Goal: Navigation & Orientation: Find specific page/section

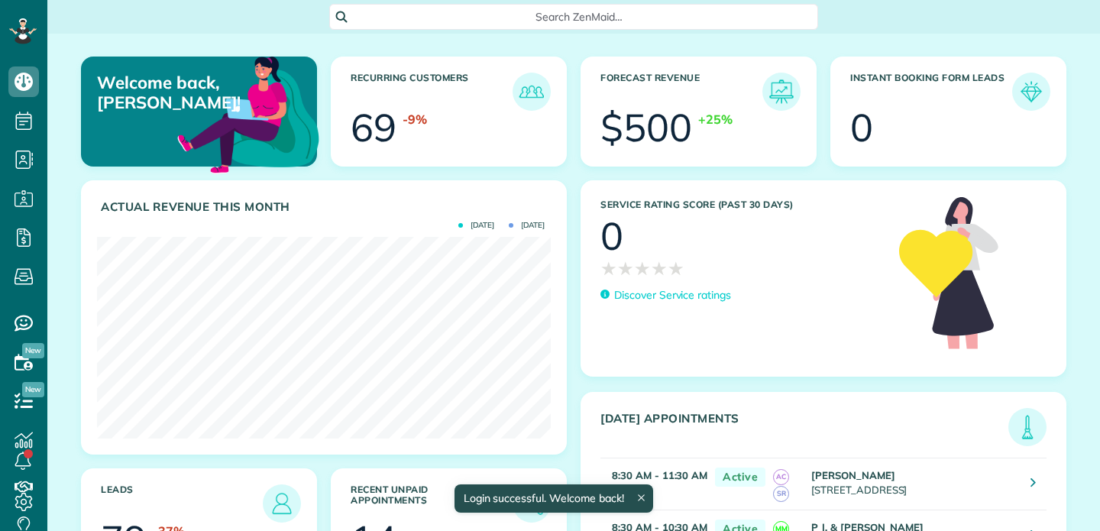
scroll to position [202, 454]
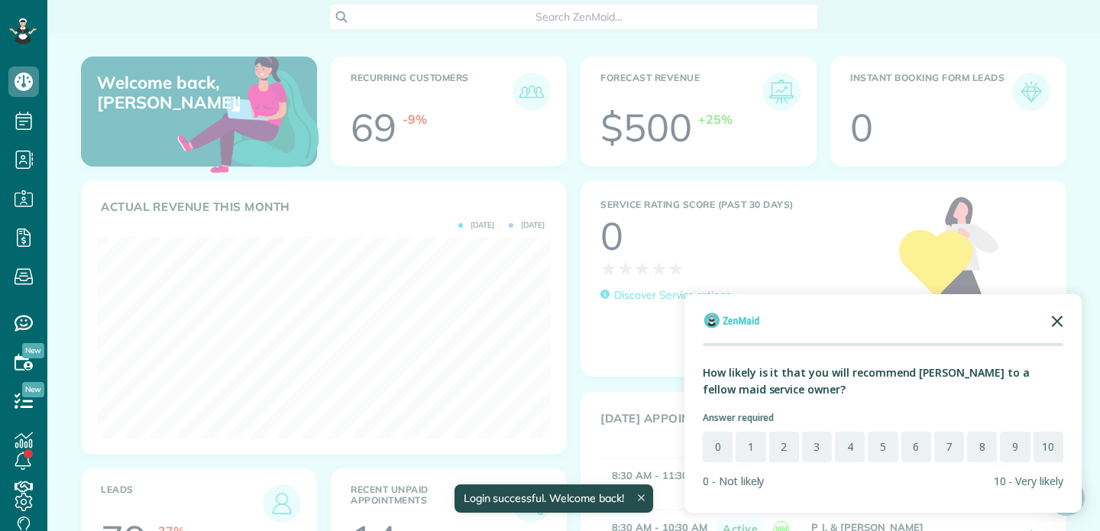
click at [1057, 319] on polygon "Close the survey" at bounding box center [1057, 320] width 11 height 11
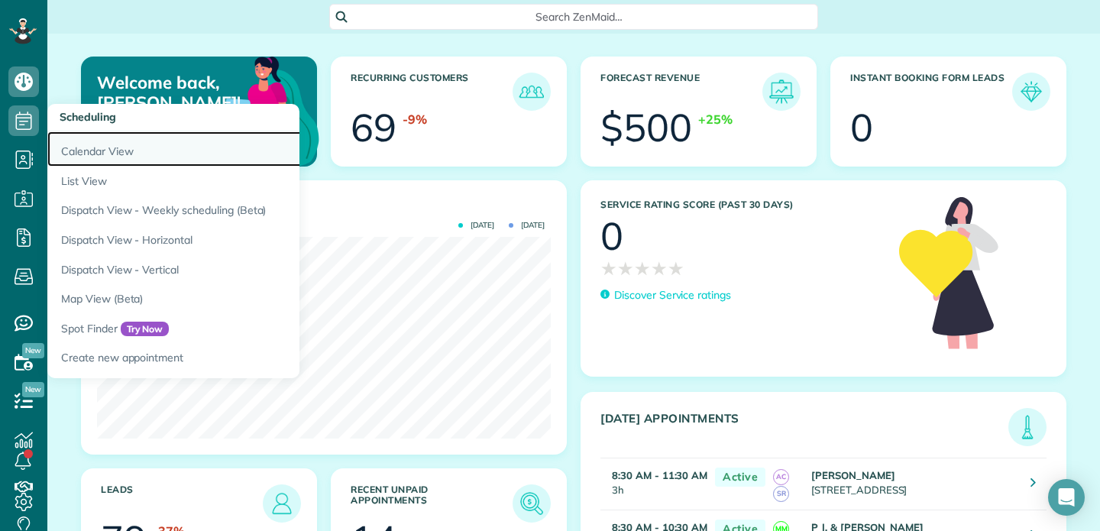
click at [92, 154] on link "Calendar View" at bounding box center [238, 148] width 382 height 35
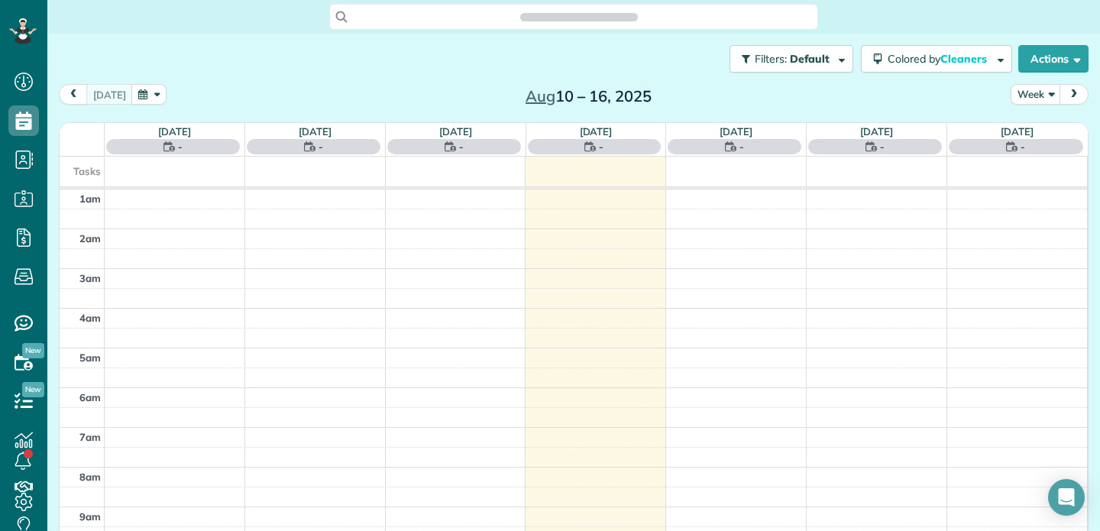
scroll to position [239, 0]
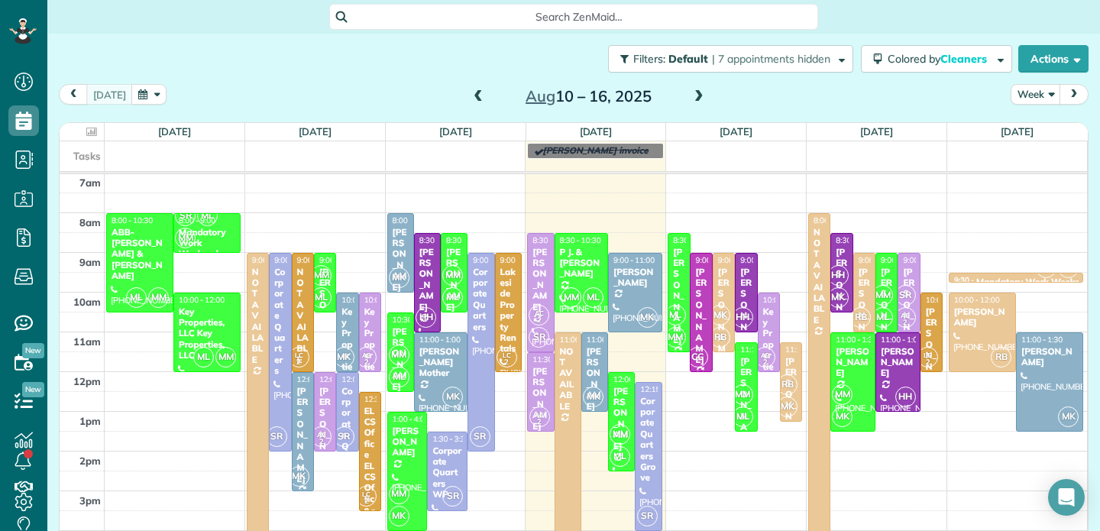
click at [475, 92] on span at bounding box center [478, 97] width 17 height 14
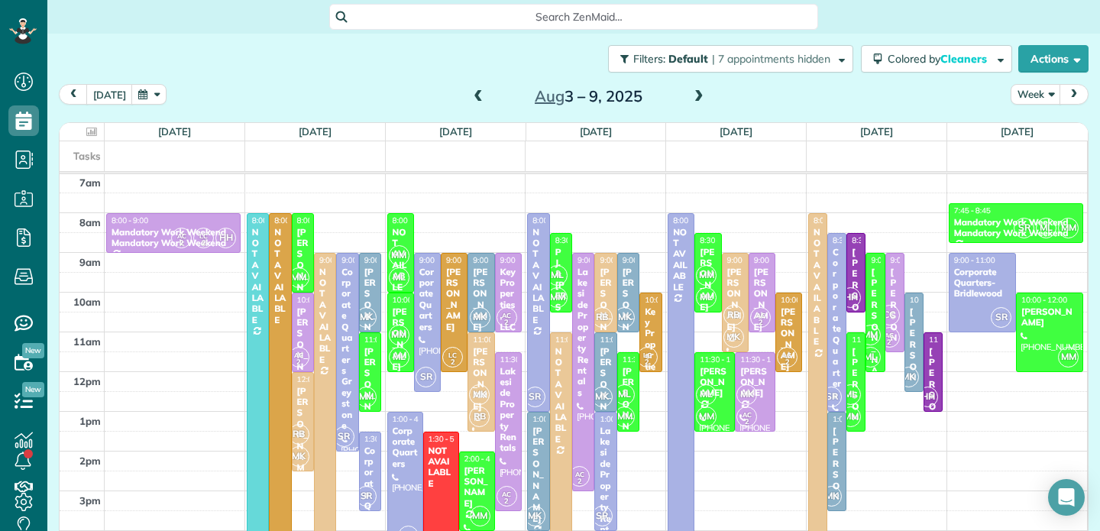
click at [475, 92] on span at bounding box center [478, 97] width 17 height 14
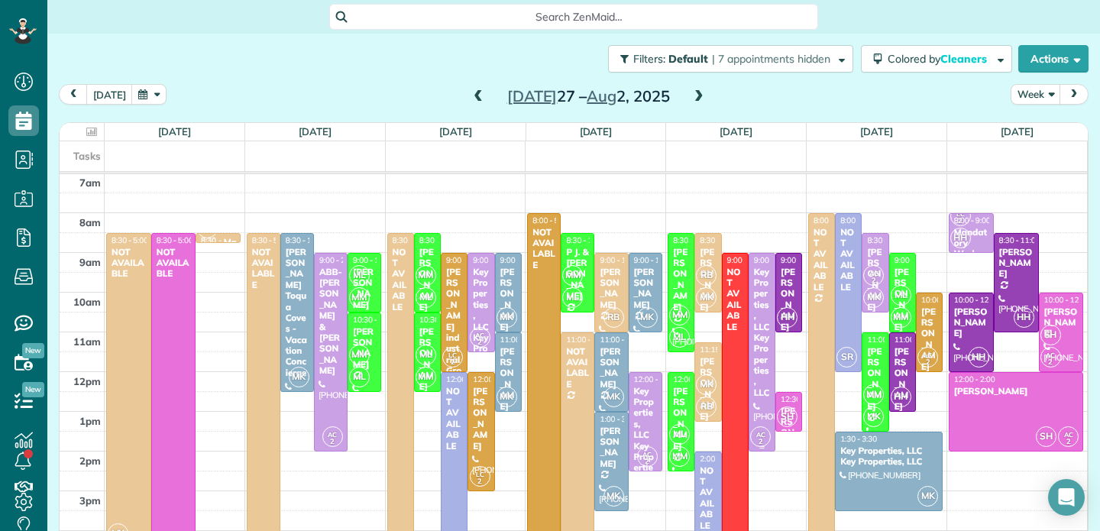
click at [760, 272] on div "Key Properties, LLC Key Properties, LLC" at bounding box center [762, 333] width 18 height 132
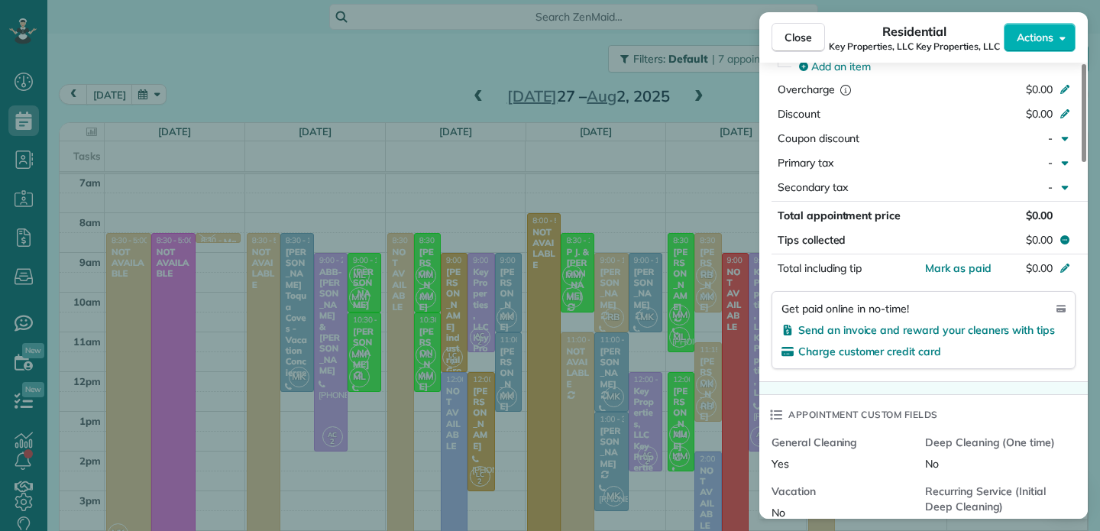
scroll to position [697, 0]
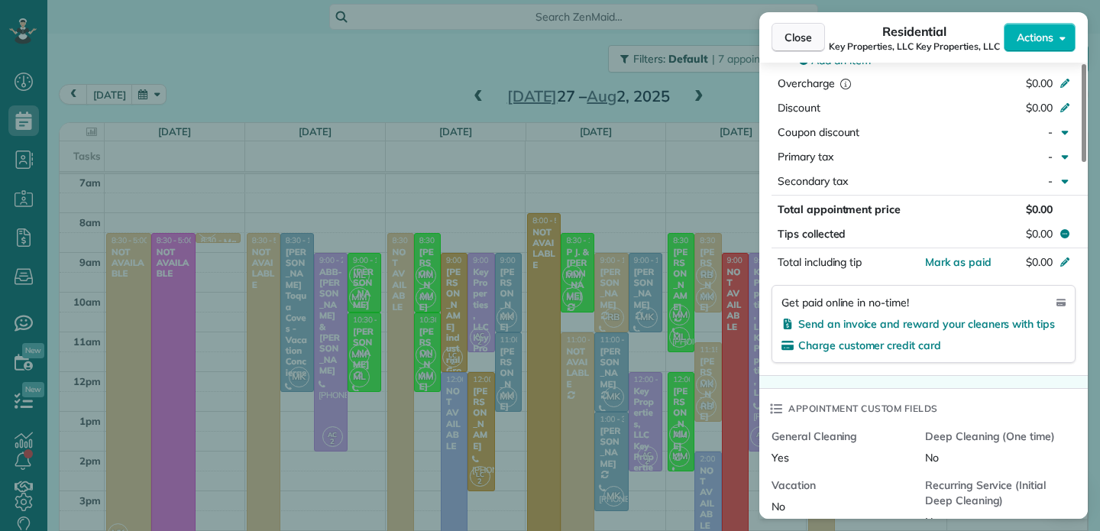
click at [807, 44] on span "Close" at bounding box center [797, 37] width 27 height 15
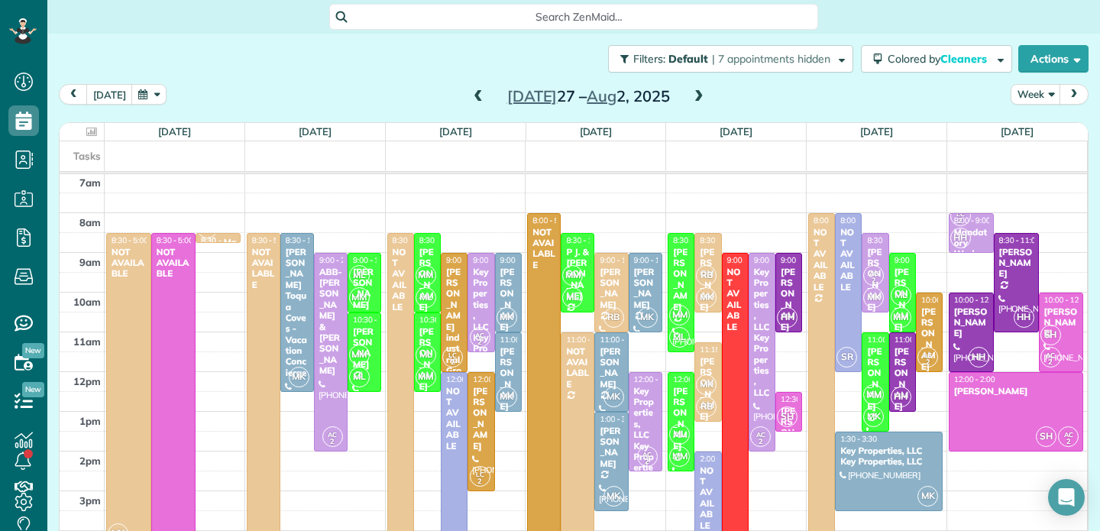
click at [700, 97] on span at bounding box center [698, 97] width 17 height 14
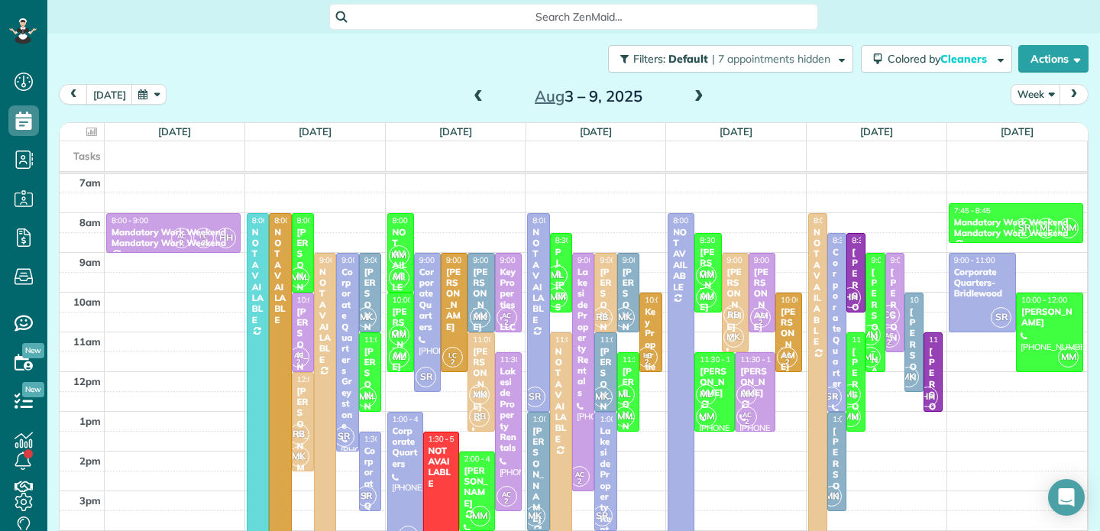
click at [700, 97] on span at bounding box center [698, 97] width 17 height 14
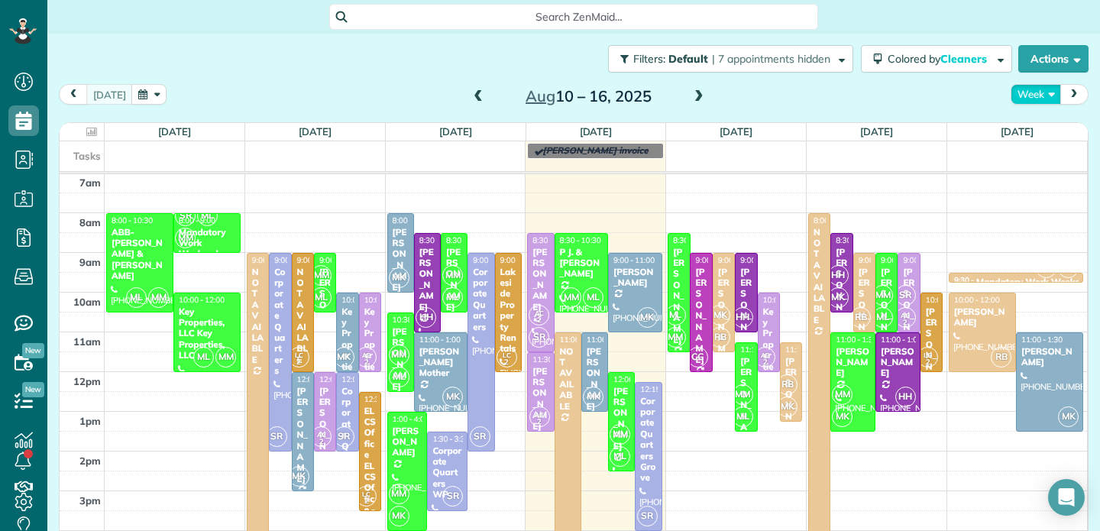
click at [1033, 98] on button "Week" at bounding box center [1035, 94] width 50 height 21
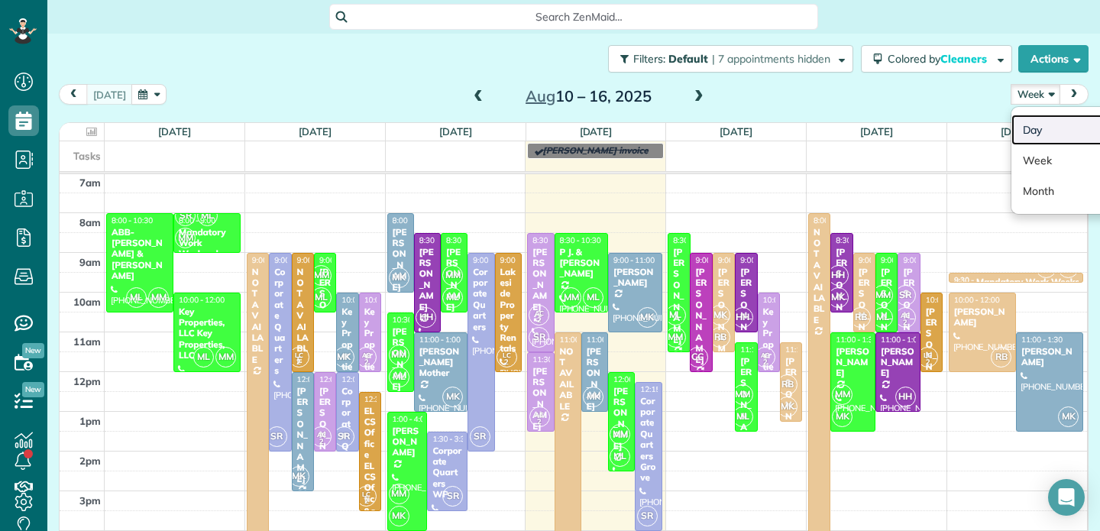
click at [1035, 128] on link "Day" at bounding box center [1071, 130] width 121 height 31
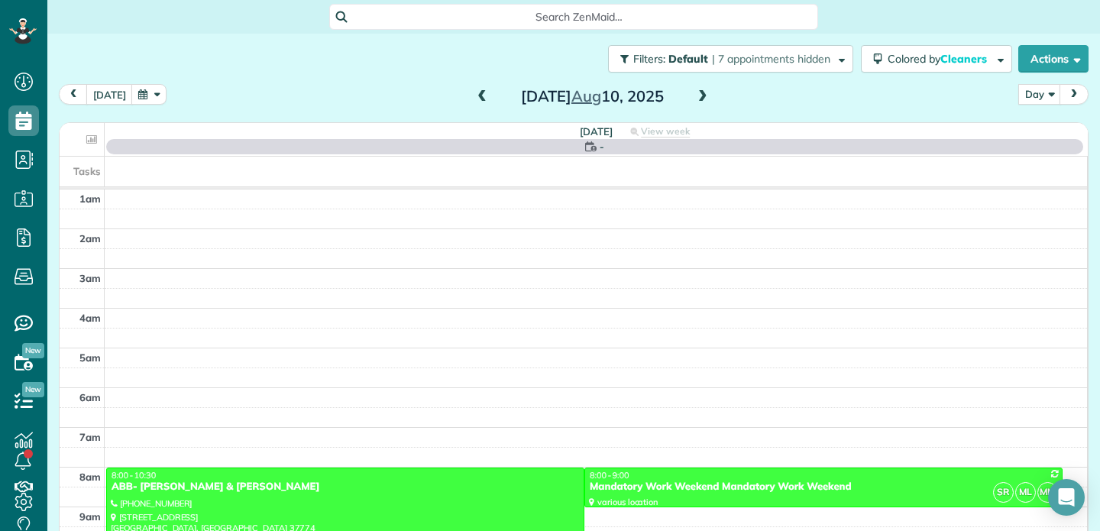
scroll to position [239, 0]
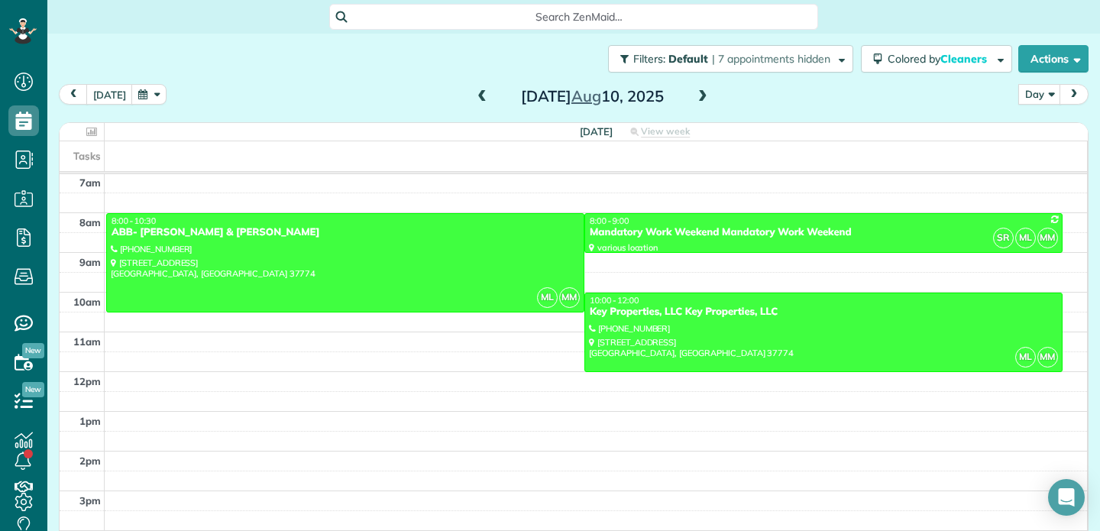
click at [702, 96] on span at bounding box center [702, 97] width 17 height 14
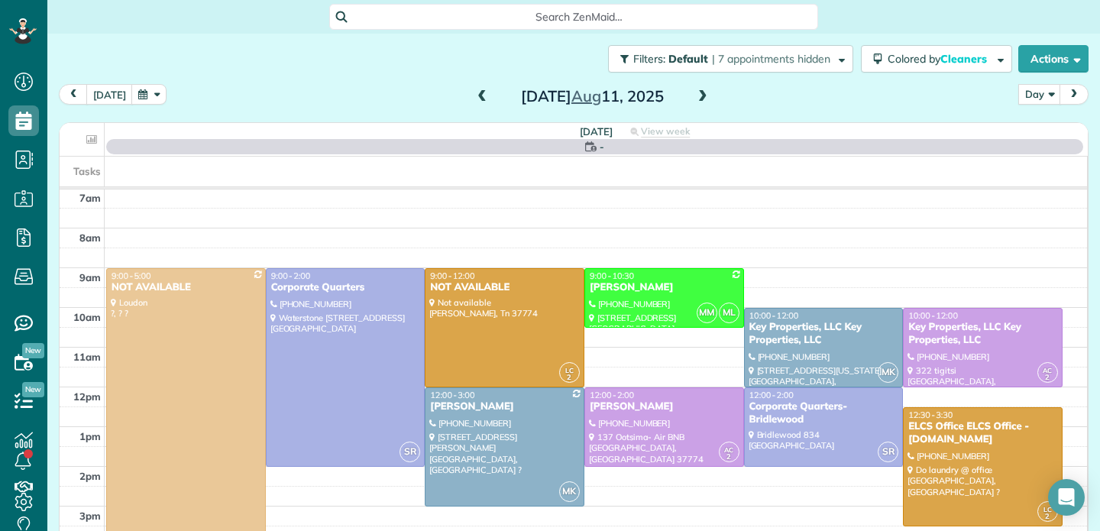
click at [702, 96] on span at bounding box center [702, 97] width 17 height 14
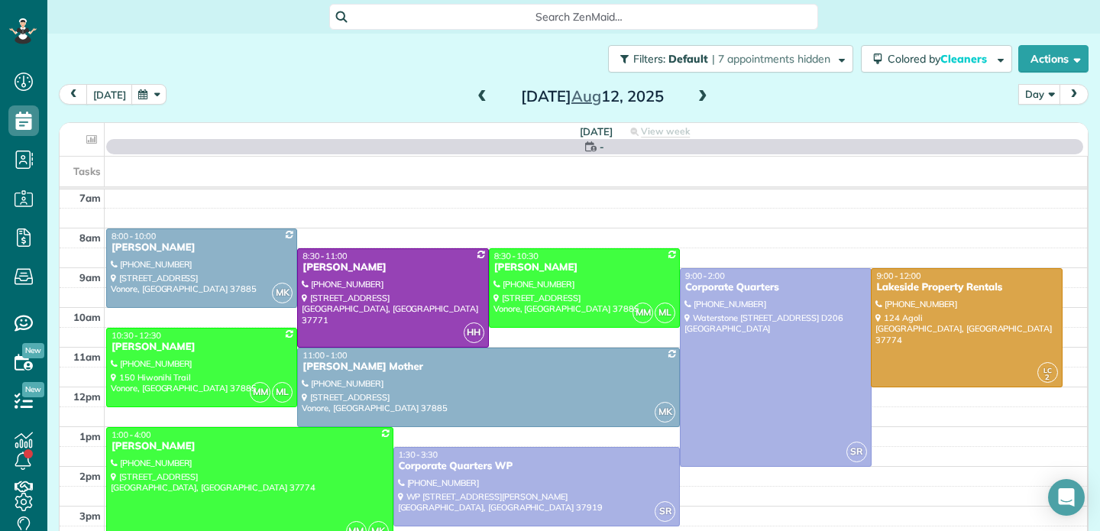
click at [702, 96] on span at bounding box center [702, 97] width 17 height 14
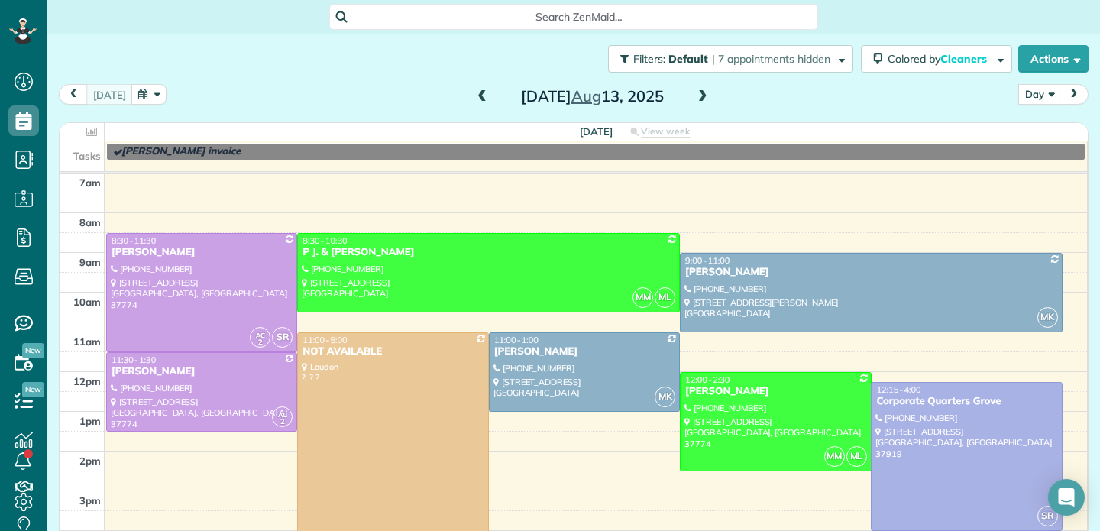
click at [702, 96] on span at bounding box center [702, 97] width 17 height 14
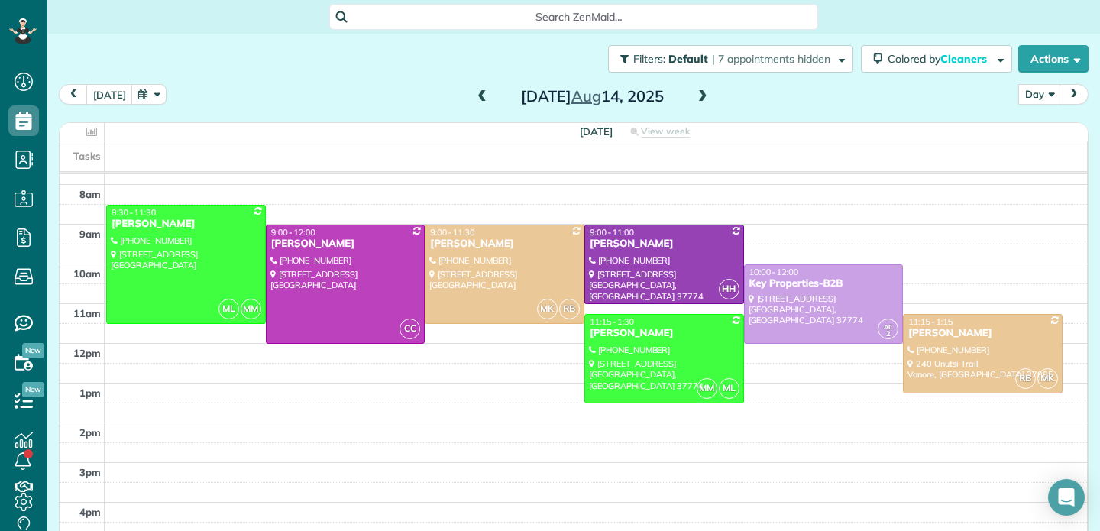
scroll to position [272, 0]
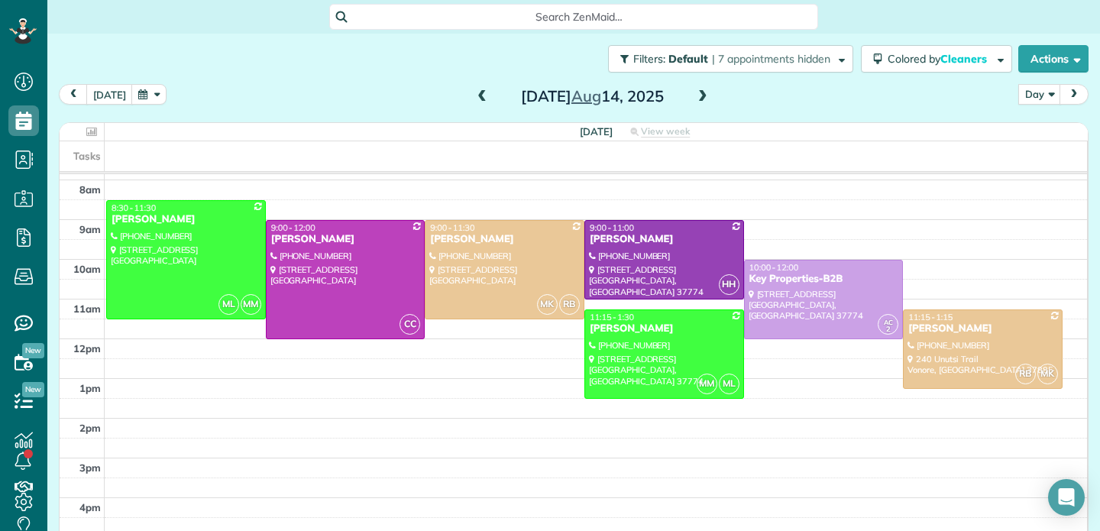
click at [702, 95] on span at bounding box center [702, 97] width 17 height 14
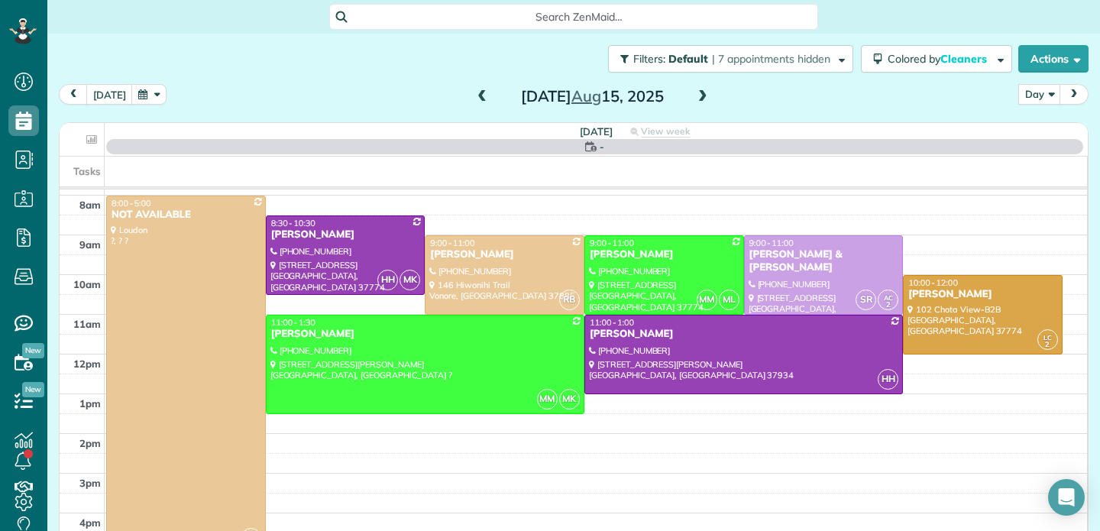
scroll to position [239, 0]
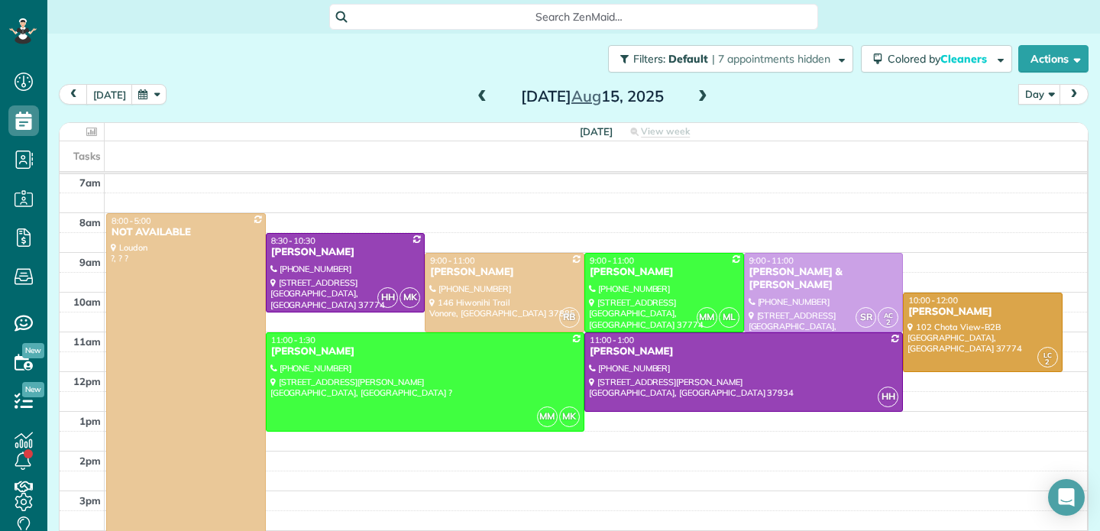
click at [480, 97] on span at bounding box center [482, 97] width 17 height 14
